Goal: Task Accomplishment & Management: Manage account settings

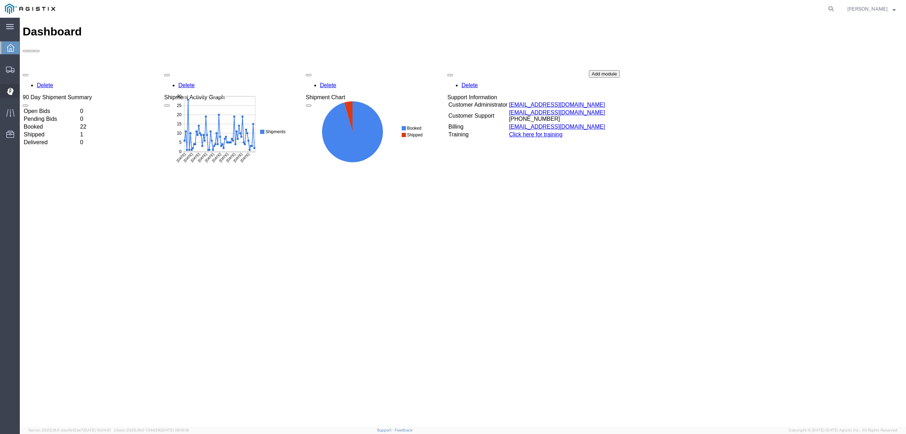
click at [24, 93] on span "Dispatch Manager" at bounding box center [21, 91] width 5 height 14
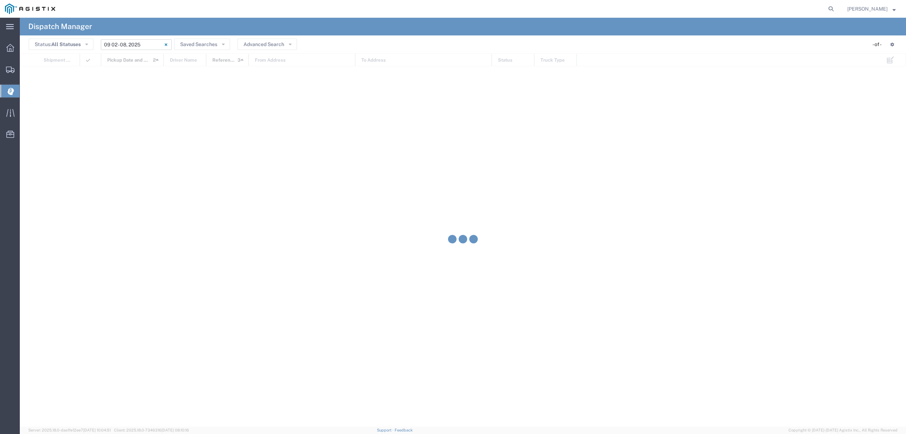
click at [138, 42] on input "09/02/2025 - 09/08/2025" at bounding box center [136, 44] width 71 height 11
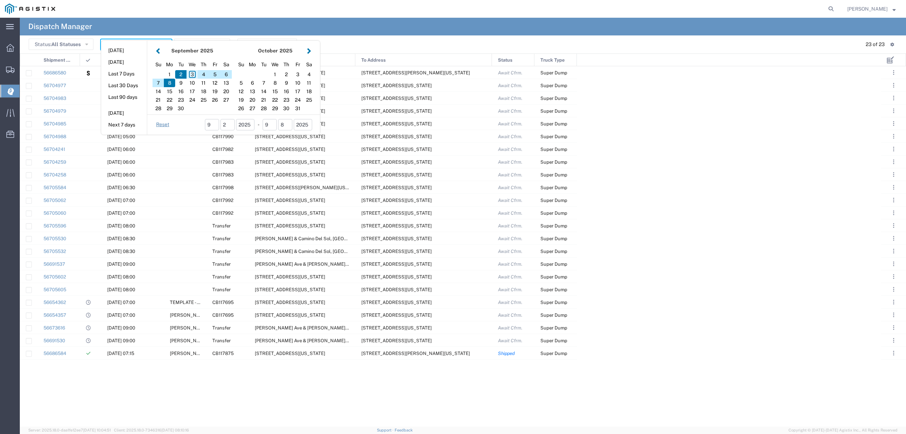
click at [192, 75] on div "3" at bounding box center [192, 74] width 11 height 8
type input "09/03/2025"
type input "09/03/2025 - 09/03/2025"
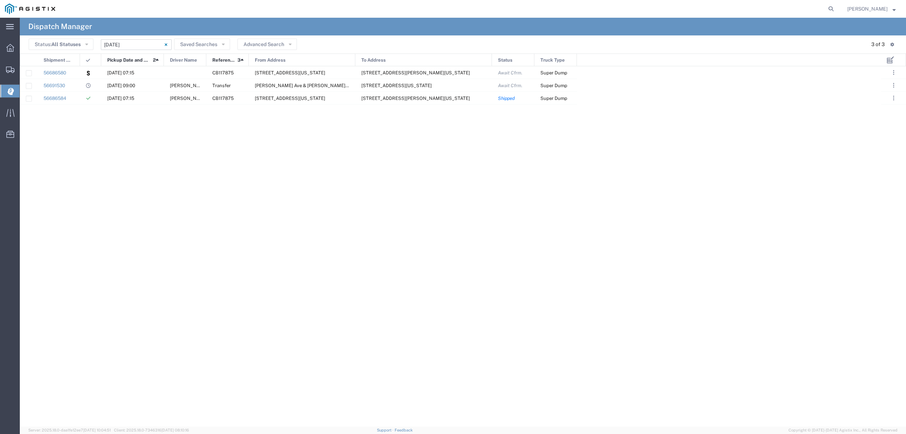
click at [139, 41] on input "09/03/2025 - 09/03/2025" at bounding box center [136, 44] width 71 height 11
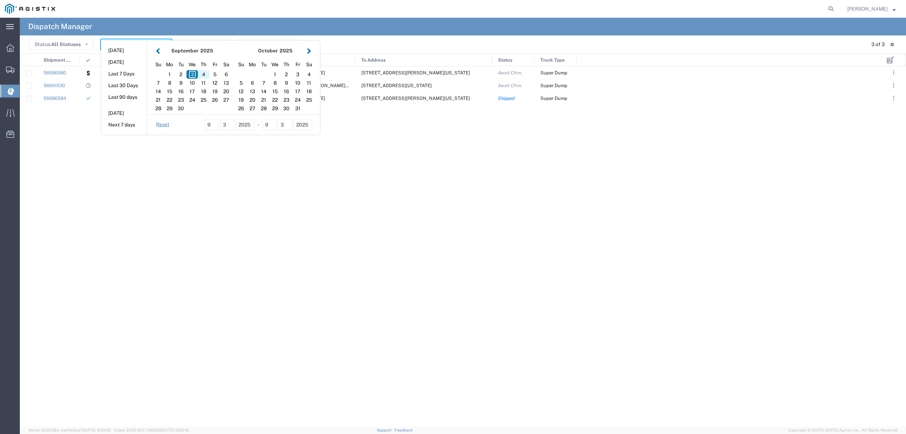
click at [207, 71] on div "4" at bounding box center [203, 74] width 11 height 8
type input "[DATE]"
type input "09/04/2025 - 09/04/2025"
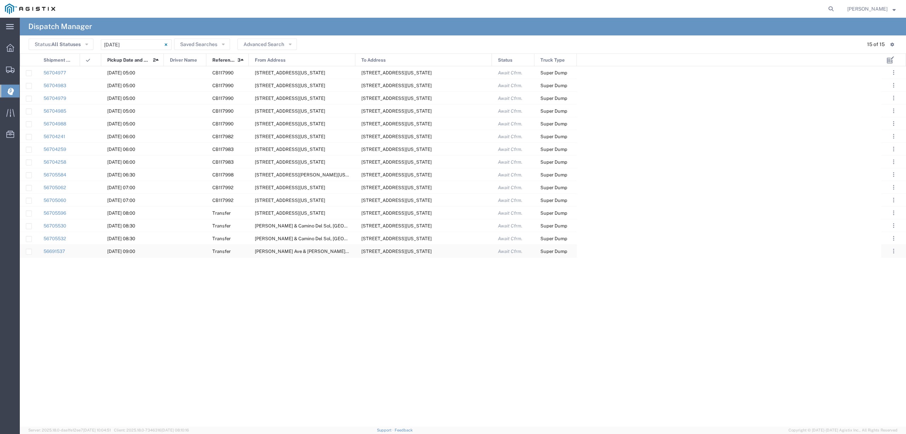
drag, startPoint x: 65, startPoint y: 65, endPoint x: 525, endPoint y: 247, distance: 494.6
click at [534, 257] on div "Shipment No. Pickup Date and Time 2 Driver Name Reference 3 From Address To Add…" at bounding box center [463, 239] width 886 height 373
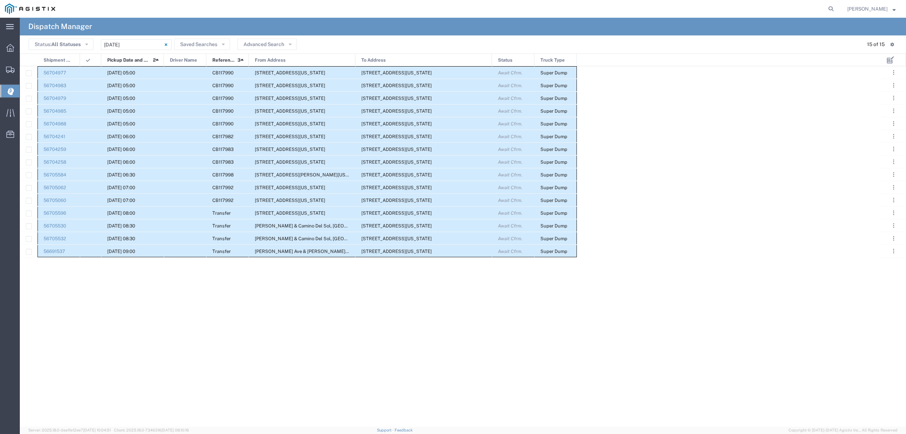
drag, startPoint x: 55, startPoint y: 67, endPoint x: 554, endPoint y: 252, distance: 531.6
click at [554, 252] on div "56704977 09/04/2025, 05:00 CB117990 2401 Coffee Rd, Bakersfield, California, 93…" at bounding box center [298, 161] width 557 height 191
click at [186, 321] on div "56704977 09/04/2025, 05:00 CB117990 2401 Coffee Rd, Bakersfield, California, 93…" at bounding box center [451, 246] width 862 height 360
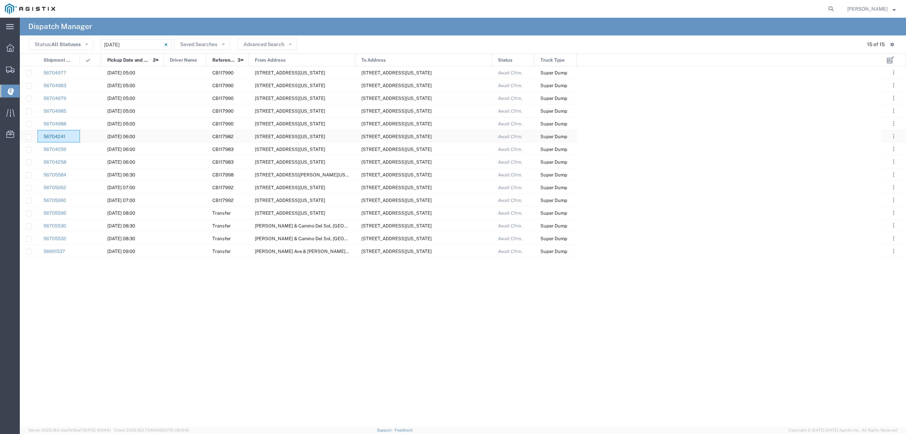
drag, startPoint x: 64, startPoint y: 136, endPoint x: 60, endPoint y: 138, distance: 4.3
click at [60, 138] on link "56704241" at bounding box center [55, 136] width 22 height 5
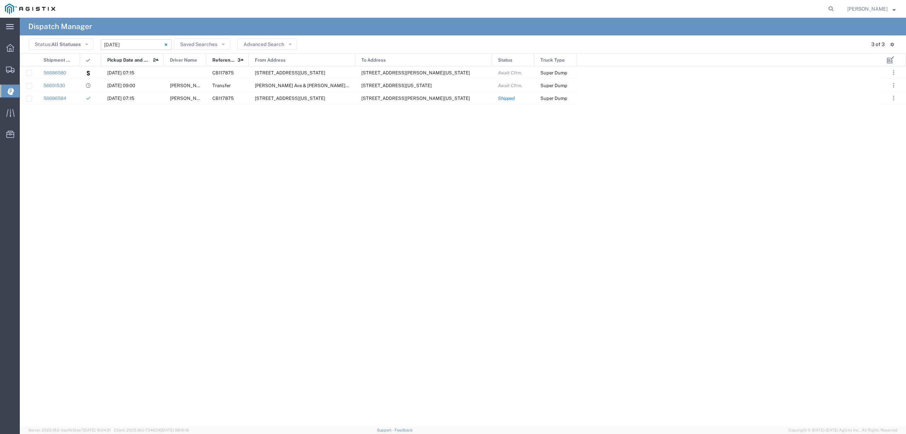
click at [135, 40] on input "09/03/2025 - 09/03/2025" at bounding box center [136, 44] width 71 height 11
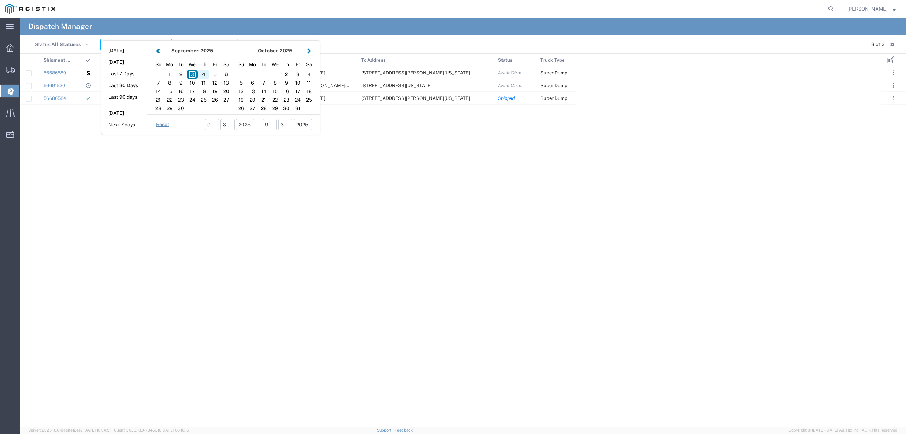
click at [206, 74] on div "4" at bounding box center [203, 74] width 11 height 8
type input "[DATE]"
type input "09/04/2025 - 09/04/2025"
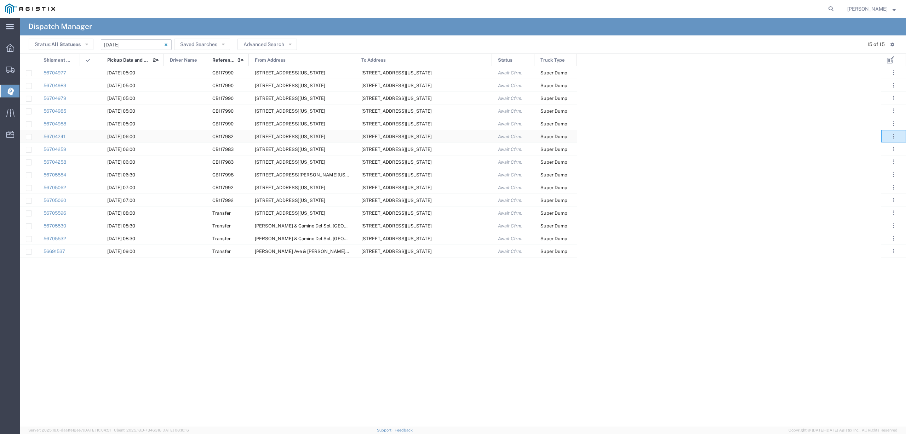
click at [906, 137] on div ". . . Decline Assign" at bounding box center [894, 136] width 25 height 12
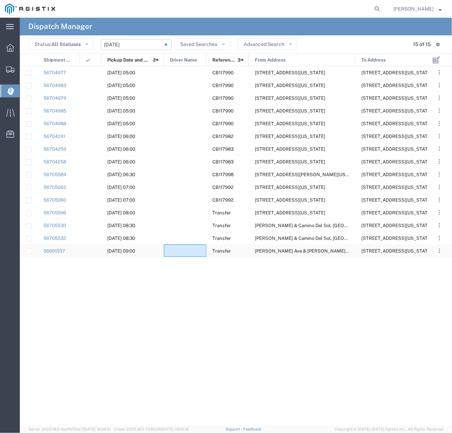
click at [179, 247] on div at bounding box center [185, 251] width 42 height 12
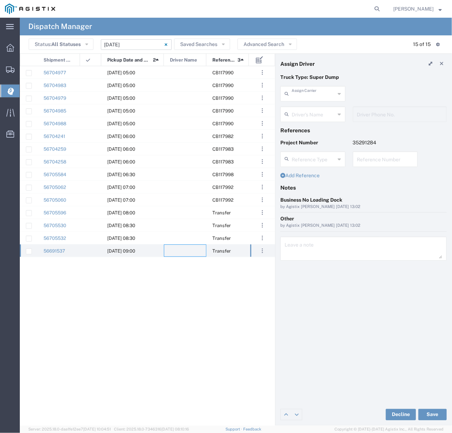
click at [330, 94] on input "text" at bounding box center [314, 93] width 44 height 12
click at [323, 107] on span "TC Trucklines Inc" at bounding box center [312, 109] width 63 height 11
type input "TC Trucklines Inc"
click at [327, 119] on input "text" at bounding box center [314, 114] width 45 height 12
click at [311, 129] on span "Taranbir Chhina" at bounding box center [312, 129] width 63 height 11
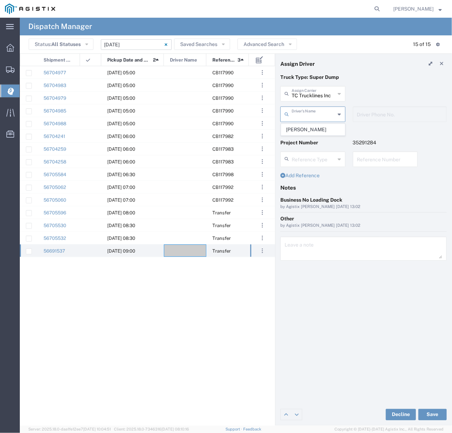
type input "Taranbir Chhina"
type input "5593756728"
click at [438, 412] on button "Save" at bounding box center [432, 414] width 28 height 11
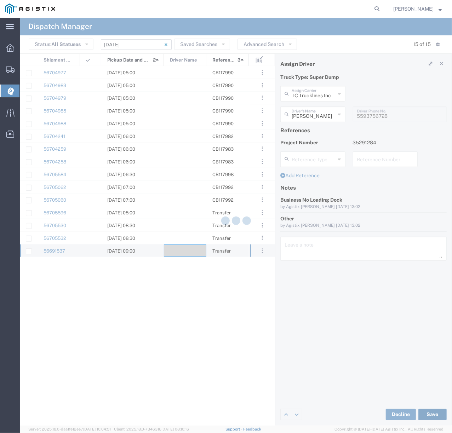
type input "Taranbir Chhina"
type input "TC Trucklines Inc"
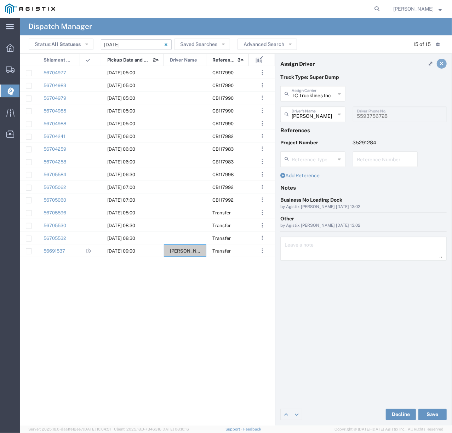
click at [439, 67] on link at bounding box center [442, 64] width 10 height 10
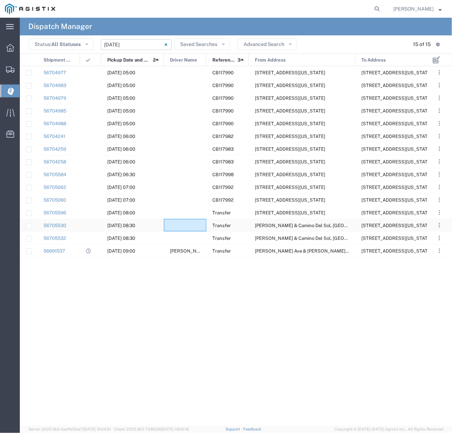
click at [186, 224] on div at bounding box center [185, 225] width 42 height 12
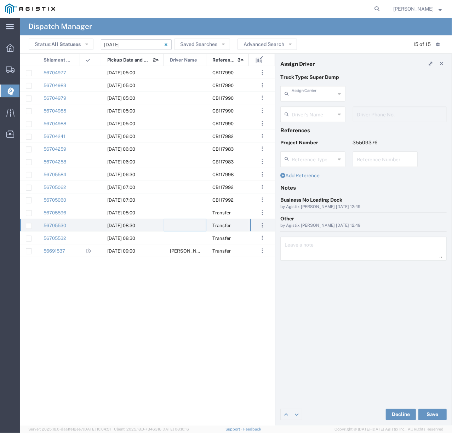
click at [319, 96] on input "text" at bounding box center [314, 93] width 44 height 12
click at [310, 107] on span "JVSA Trucking LLC" at bounding box center [312, 109] width 63 height 11
type input "JVSA Trucking LLC"
click at [313, 117] on input "text" at bounding box center [314, 114] width 45 height 12
click at [305, 126] on span "Juan Mendoza" at bounding box center [312, 129] width 63 height 11
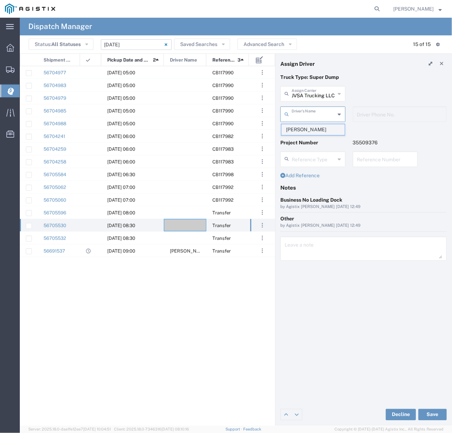
type input "Juan Mendoza"
type input "661-805-5154"
click at [427, 414] on button "Save" at bounding box center [432, 414] width 28 height 11
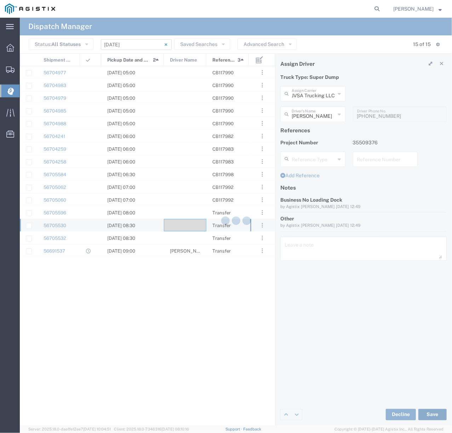
type input "Juan Mendoza"
type input "JVSA Trucking LLC"
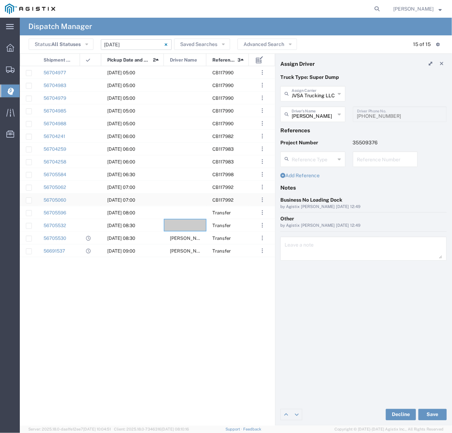
click at [178, 198] on div at bounding box center [185, 200] width 42 height 12
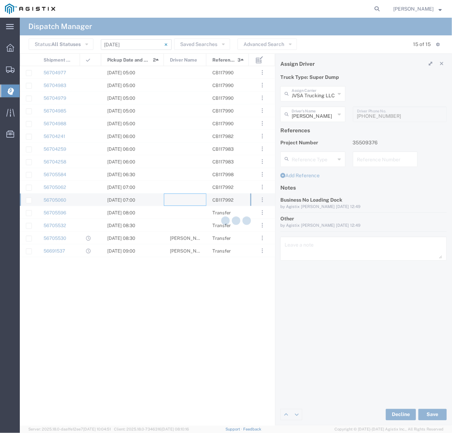
type input "North Coast Trucking"
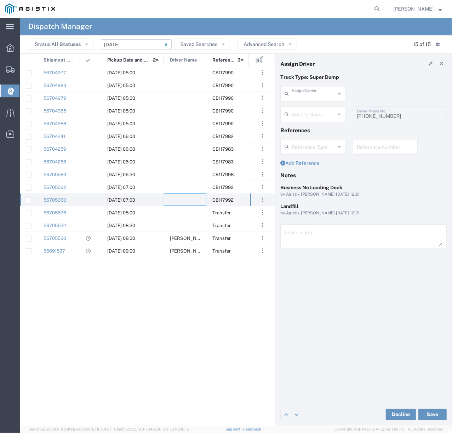
click at [302, 91] on input "text" at bounding box center [314, 93] width 44 height 12
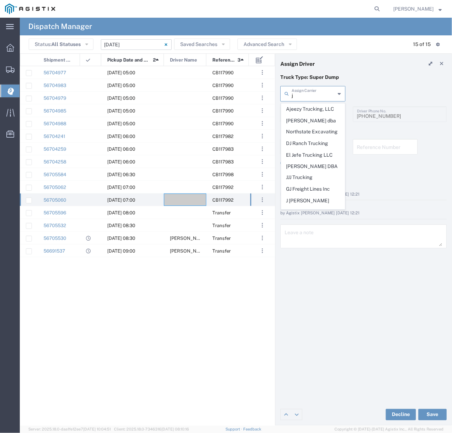
type input "ja"
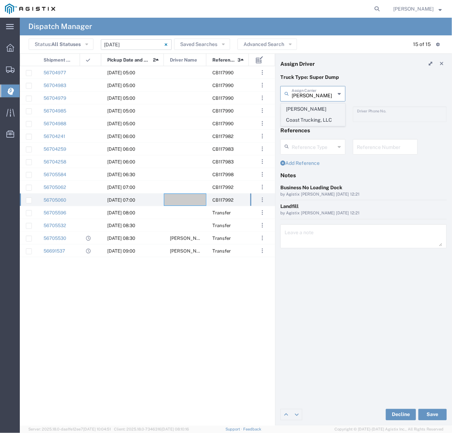
click at [310, 112] on span "James Coast Trucking, LLC" at bounding box center [312, 115] width 63 height 22
type input "James Coast Trucking, LLC"
click at [310, 112] on input "text" at bounding box center [314, 114] width 45 height 12
drag, startPoint x: 312, startPoint y: 114, endPoint x: 302, endPoint y: 131, distance: 19.6
click at [302, 131] on span "James Coast" at bounding box center [312, 135] width 63 height 22
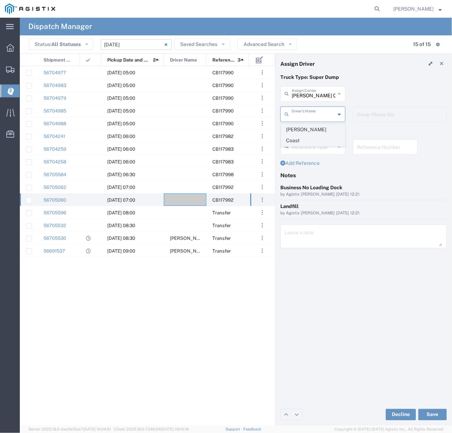
type input "James Coast"
type input "6616191927"
click at [437, 418] on button "Save" at bounding box center [432, 414] width 28 height 11
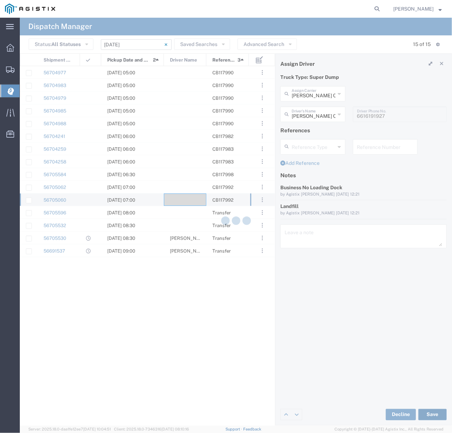
type input "James Coast"
type input "James Coast Trucking, LLC"
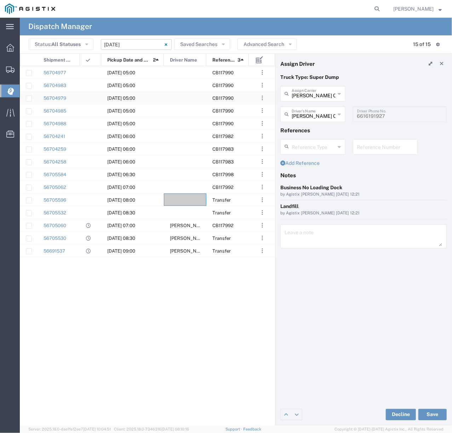
click at [180, 96] on div at bounding box center [185, 98] width 42 height 12
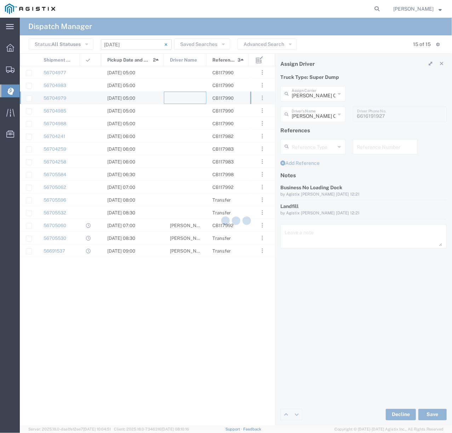
type input "North Coast Trucking"
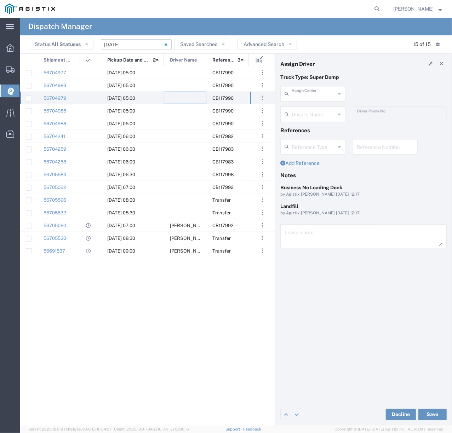
click at [313, 93] on input "text" at bounding box center [314, 93] width 44 height 12
click at [319, 113] on span "JGT Transportation LLC" at bounding box center [312, 109] width 63 height 11
type input "JGT Transportation LLC"
click at [319, 118] on input "text" at bounding box center [314, 114] width 45 height 12
click at [335, 132] on span "Julio Gonzalez" at bounding box center [312, 129] width 63 height 11
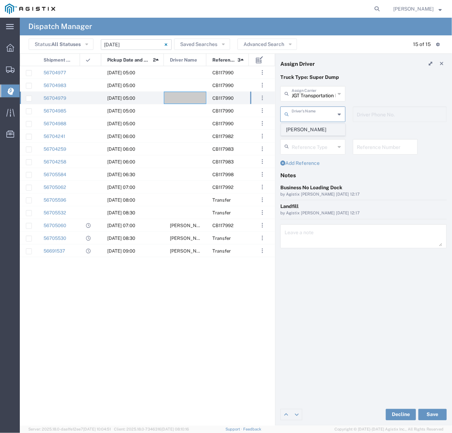
type input "Julio Gonzalez"
type input "661-706-7172"
click at [444, 414] on button "Save" at bounding box center [432, 414] width 28 height 11
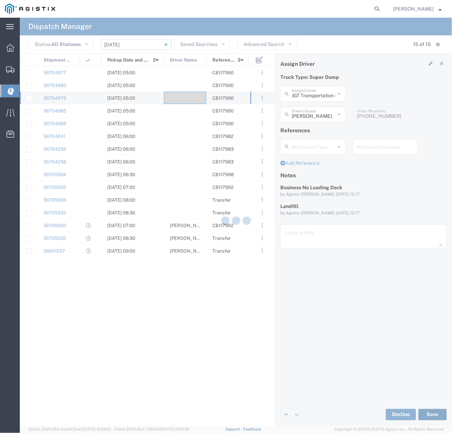
type input "Julio Gonzalez"
type input "JGT Transportation LLC"
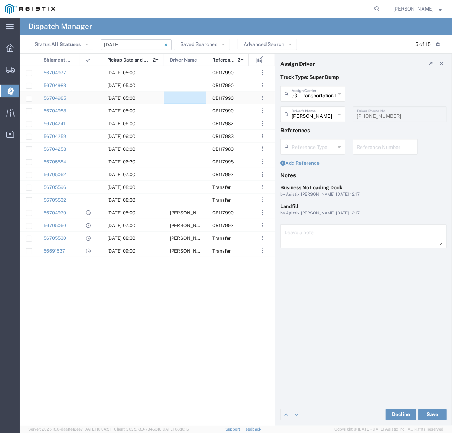
click at [190, 96] on div at bounding box center [185, 98] width 42 height 12
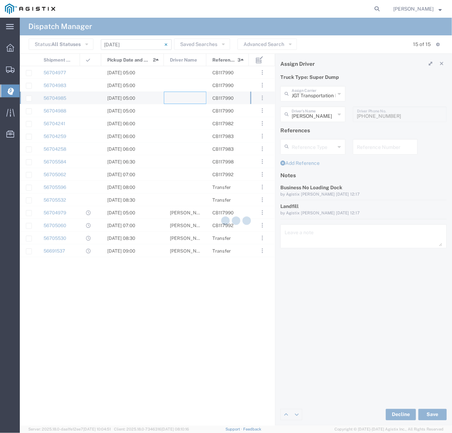
type input "North Coast Trucking"
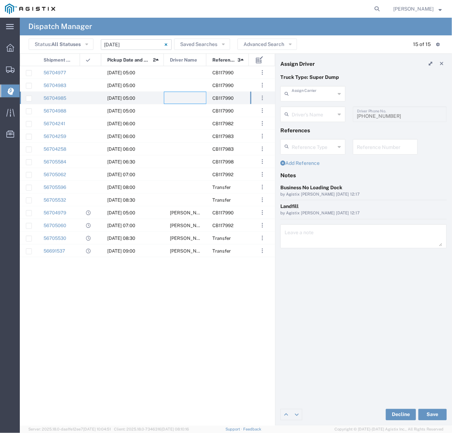
click at [309, 91] on input "text" at bounding box center [314, 93] width 44 height 12
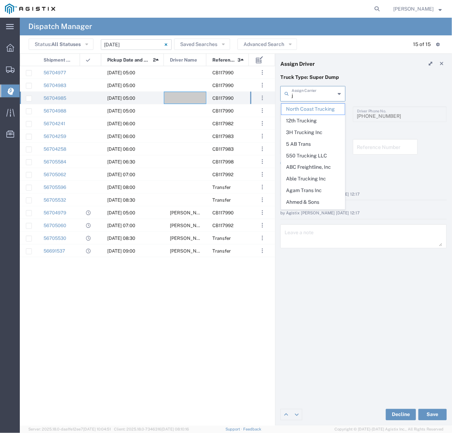
type input "je"
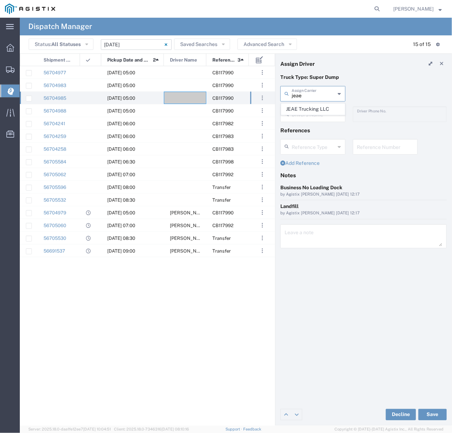
click at [312, 115] on agx-dropdown-content "JEAE Trucking LLC" at bounding box center [313, 109] width 65 height 12
click at [313, 110] on span "JEAE Trucking LLC" at bounding box center [312, 109] width 63 height 11
type input "JEAE Trucking LLC"
click at [314, 111] on input "text" at bounding box center [314, 114] width 45 height 12
click at [318, 130] on span "Hector Velasquez" at bounding box center [312, 129] width 63 height 11
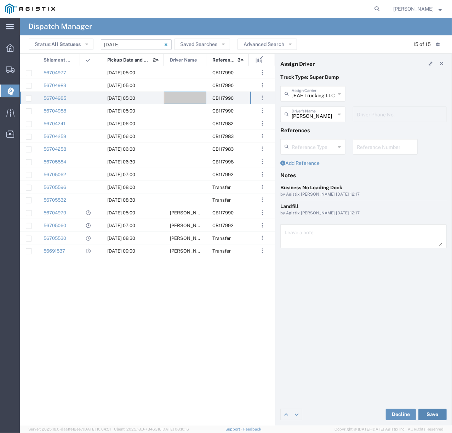
click at [444, 411] on button "Save" at bounding box center [432, 414] width 28 height 11
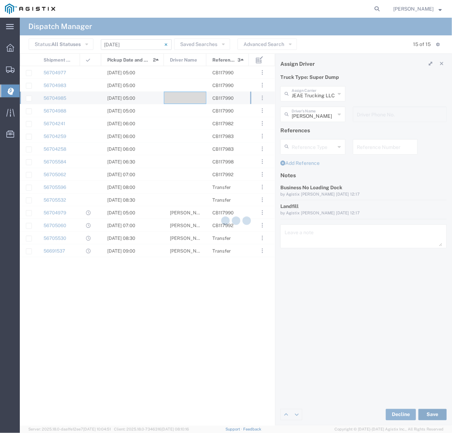
type input "Hector Velasquez"
type input "JEAE Trucking LLC"
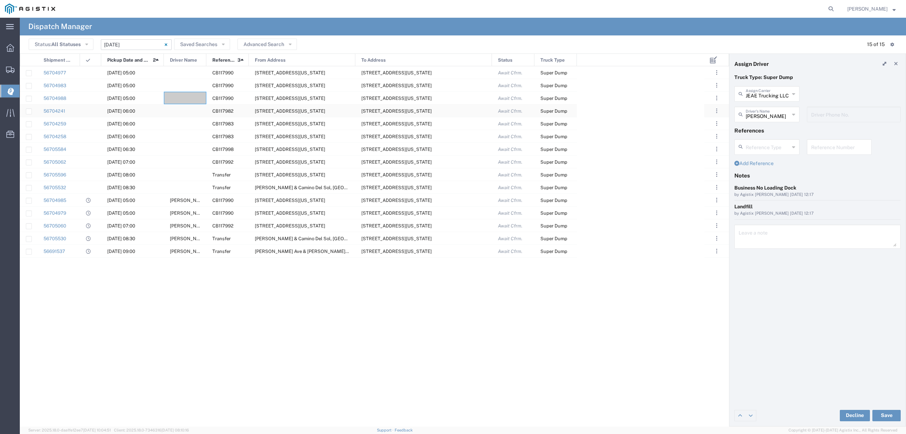
click at [178, 113] on div at bounding box center [185, 110] width 42 height 12
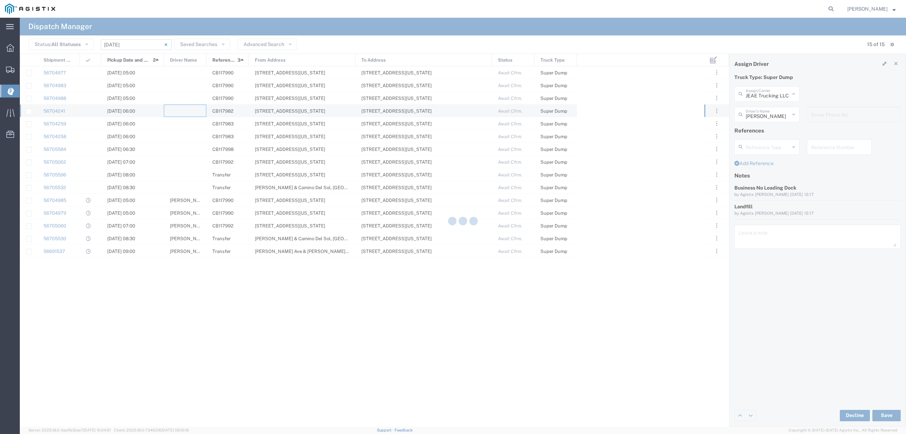
type input "North Coast Trucking"
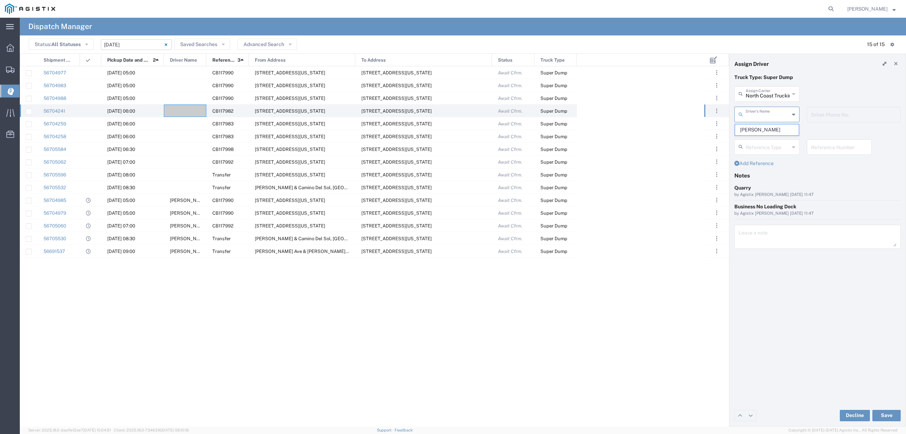
click at [762, 118] on input "text" at bounding box center [768, 114] width 44 height 12
type input "jo"
click at [769, 176] on span "Jose Fuentes" at bounding box center [766, 176] width 63 height 11
type input "Jose Fuentes"
type input "5105865617"
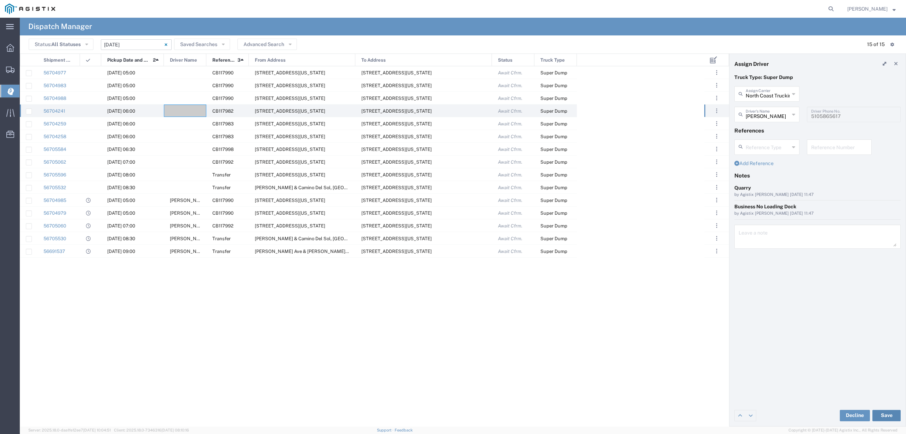
click at [880, 414] on button "Save" at bounding box center [887, 415] width 28 height 11
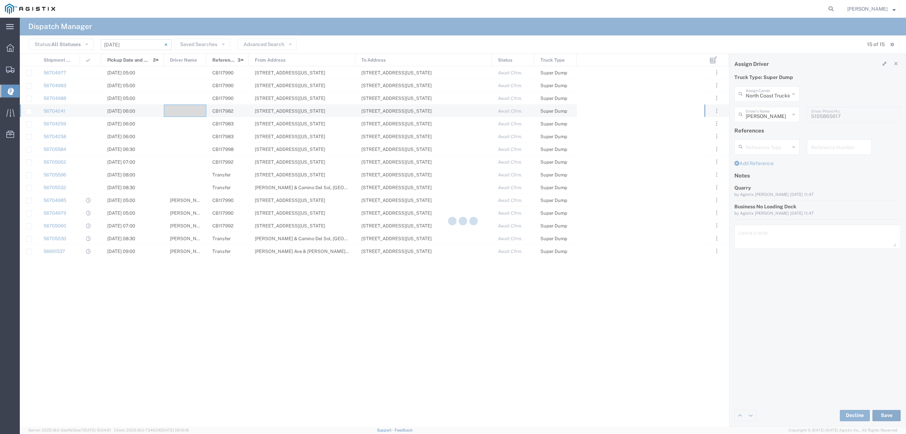
type input "Jose Fuentes"
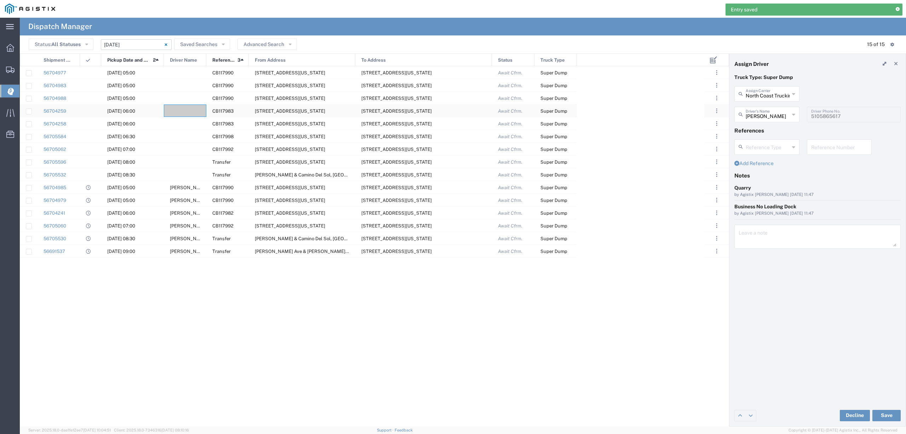
click at [192, 113] on div at bounding box center [185, 110] width 42 height 12
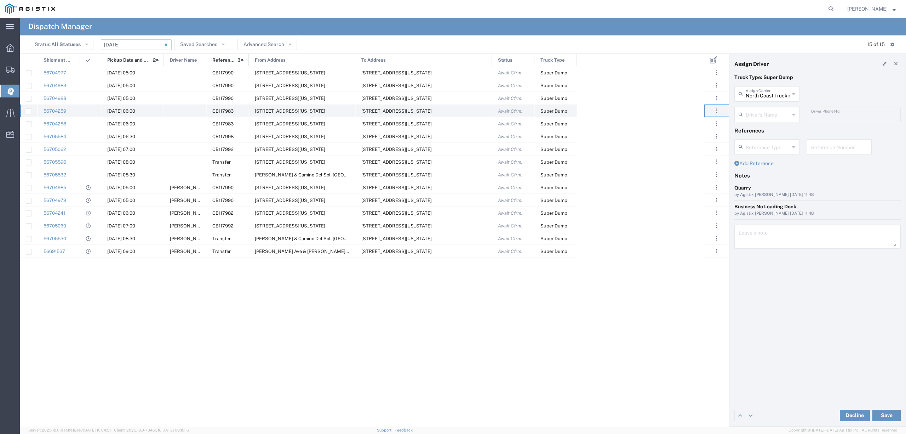
click at [728, 108] on agx-ag-table-action-cell ". . . Decline Assign" at bounding box center [717, 111] width 24 height 12
click at [744, 112] on icon at bounding box center [742, 114] width 7 height 11
type input "e"
click at [765, 140] on span "Robert Maciel" at bounding box center [766, 141] width 63 height 11
type input "Robert Maciel"
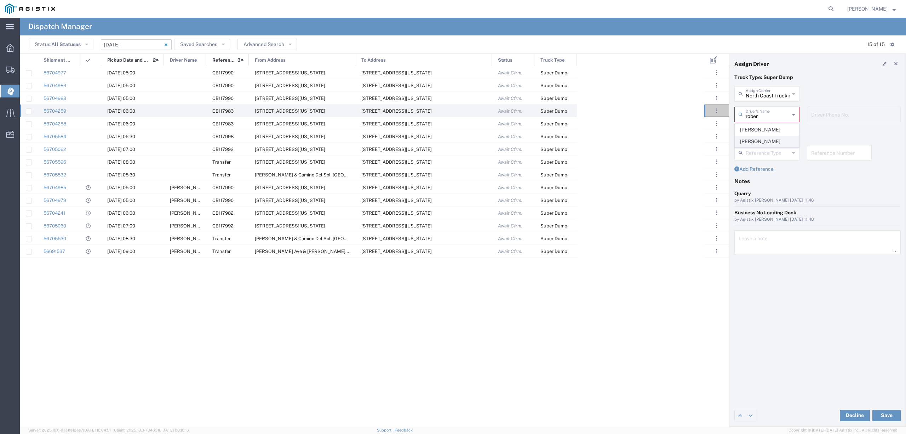
type input "916-969-7820"
click at [891, 419] on button "Save" at bounding box center [887, 415] width 28 height 11
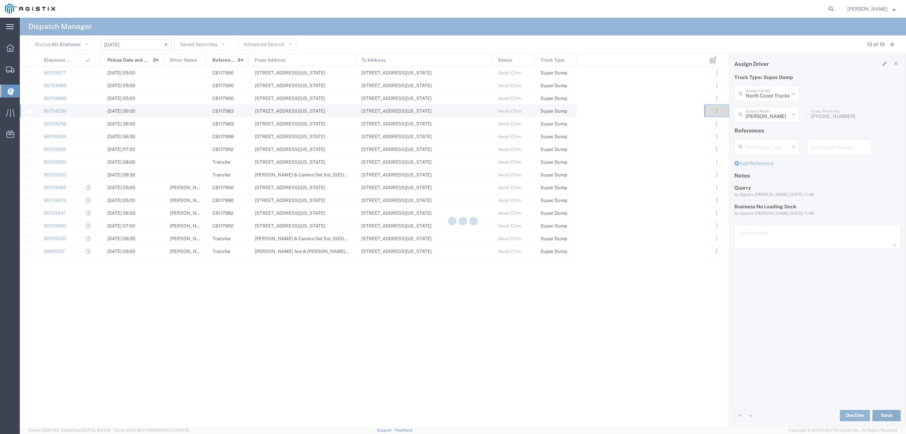
type input "Robert Maciel"
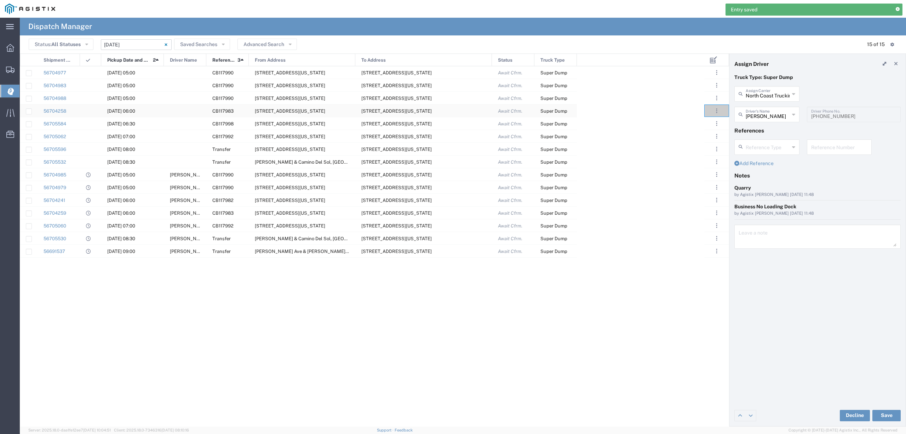
click at [183, 111] on div at bounding box center [185, 110] width 42 height 12
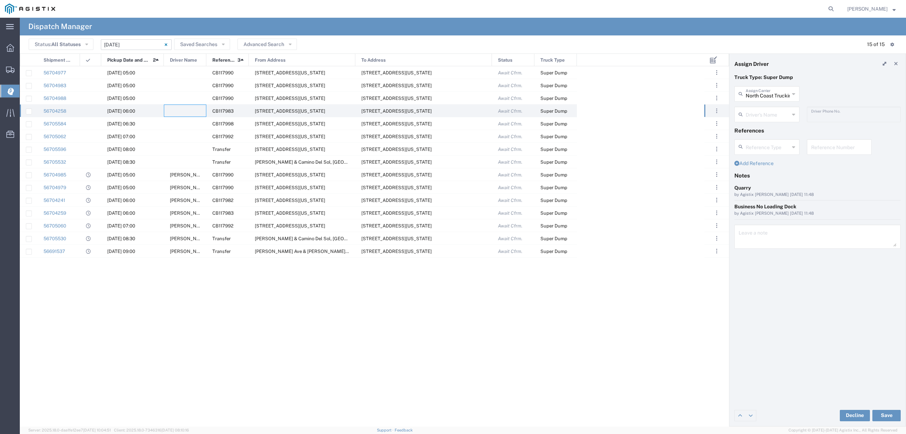
click at [756, 119] on input "text" at bounding box center [768, 114] width 44 height 12
click at [767, 131] on span "Gene Scarbrough" at bounding box center [766, 129] width 63 height 11
type input "Gene Scarbrough"
type input "9162719004"
click at [894, 411] on button "Save" at bounding box center [887, 415] width 28 height 11
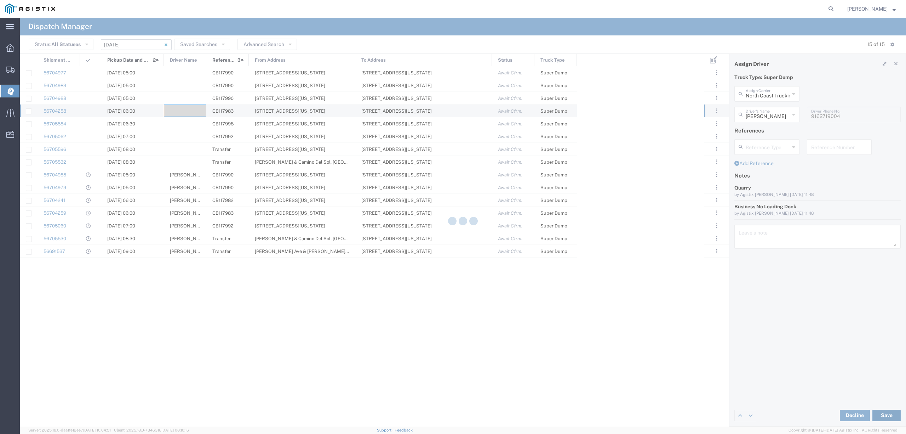
type input "Gene Scarbrough"
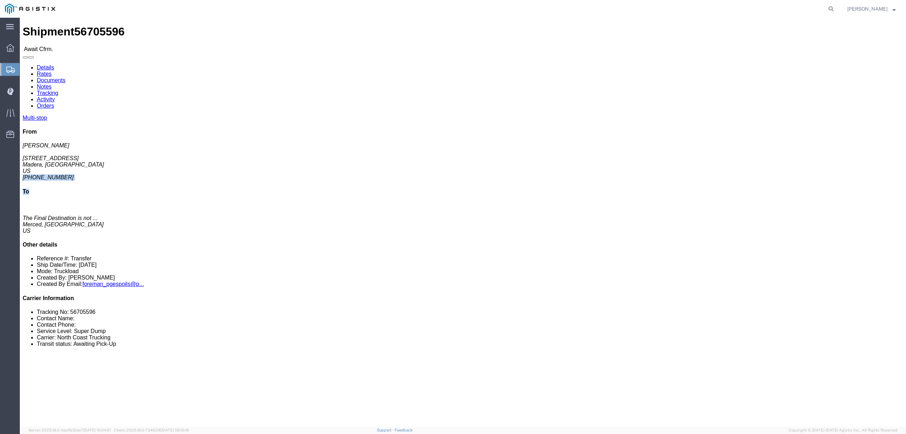
click div "Multi-stop From Mitch 499 Sunrise Ave Madera, CA US 209-353-5091 To The Final D…"
click address "Mitch 499 Sunrise Ave Madera, CA US 209-353-5091"
drag, startPoint x: 785, startPoint y: 86, endPoint x: 753, endPoint y: 89, distance: 32.0
click address "Mitch 499 Sunrise Ave Madera, CA US 209-353-5091"
copy address "209-353-5091"
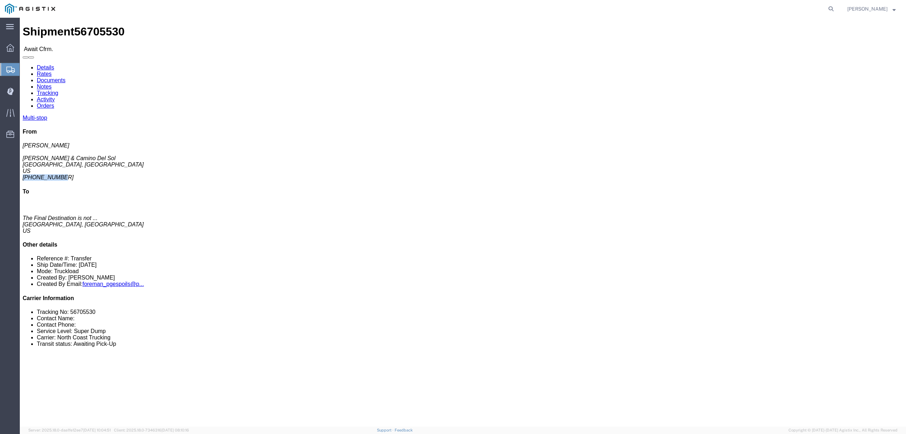
drag, startPoint x: 796, startPoint y: 89, endPoint x: 752, endPoint y: 89, distance: 43.5
click div "Multi-stop From Mike Pacheco & Camino Del Sol Bakersfield, CA US 661-749-6005 T…"
copy address "661-749-6005"
drag, startPoint x: 797, startPoint y: 85, endPoint x: 755, endPoint y: 83, distance: 42.2
click div "Multi-stop From Karl Wein PG&E Spoils & Aggregates 308 W Alluvial Ave Clovis, C…"
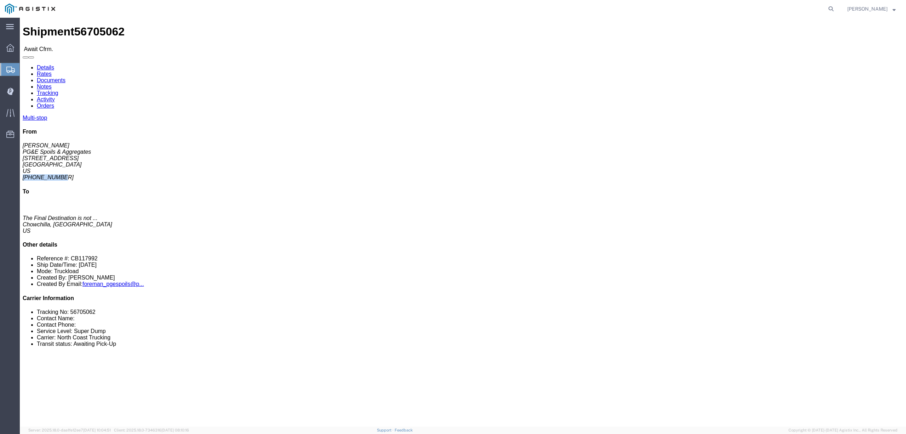
copy address "559-618-2008"
